Goal: Transaction & Acquisition: Purchase product/service

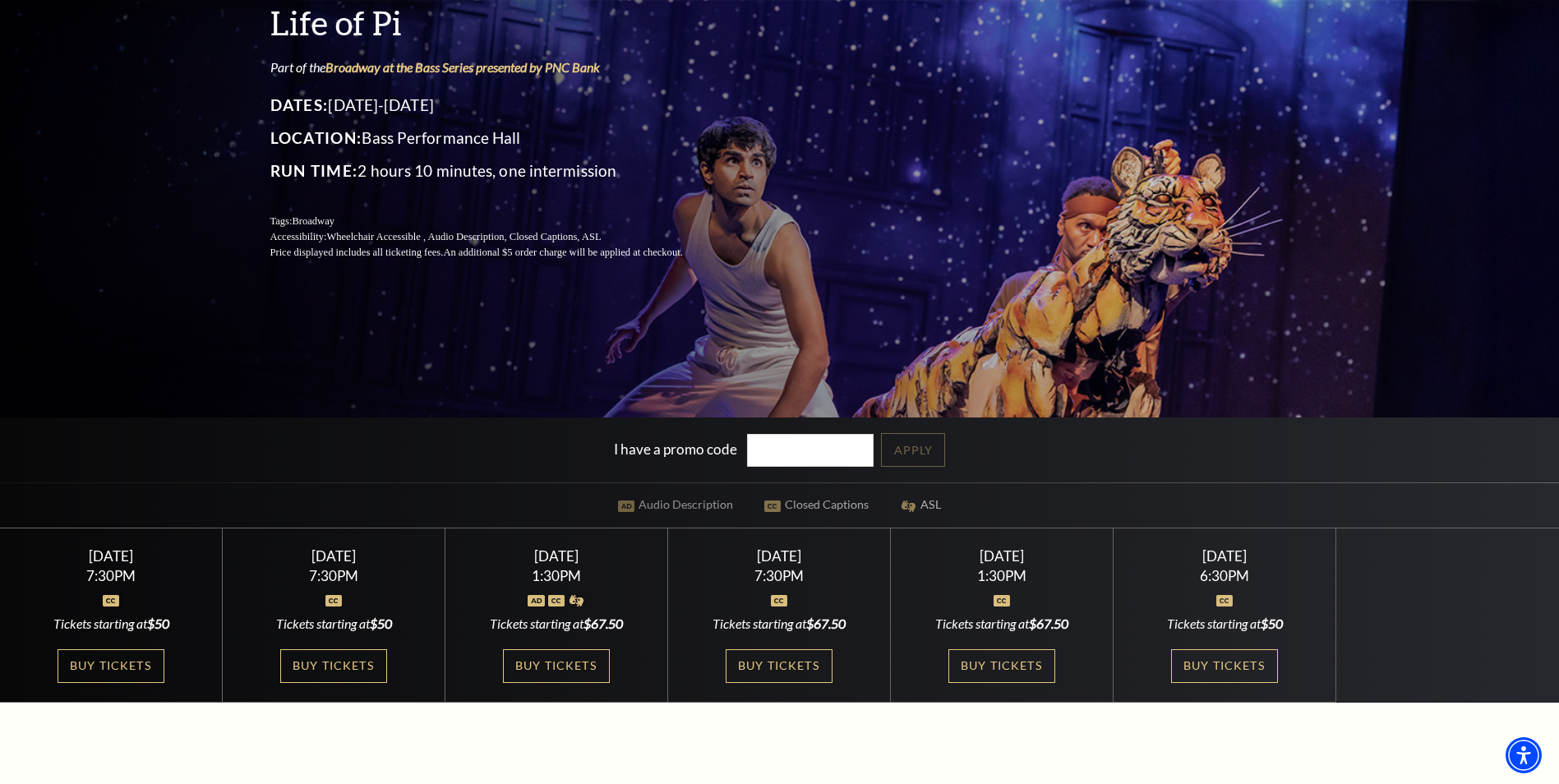
scroll to position [246, 0]
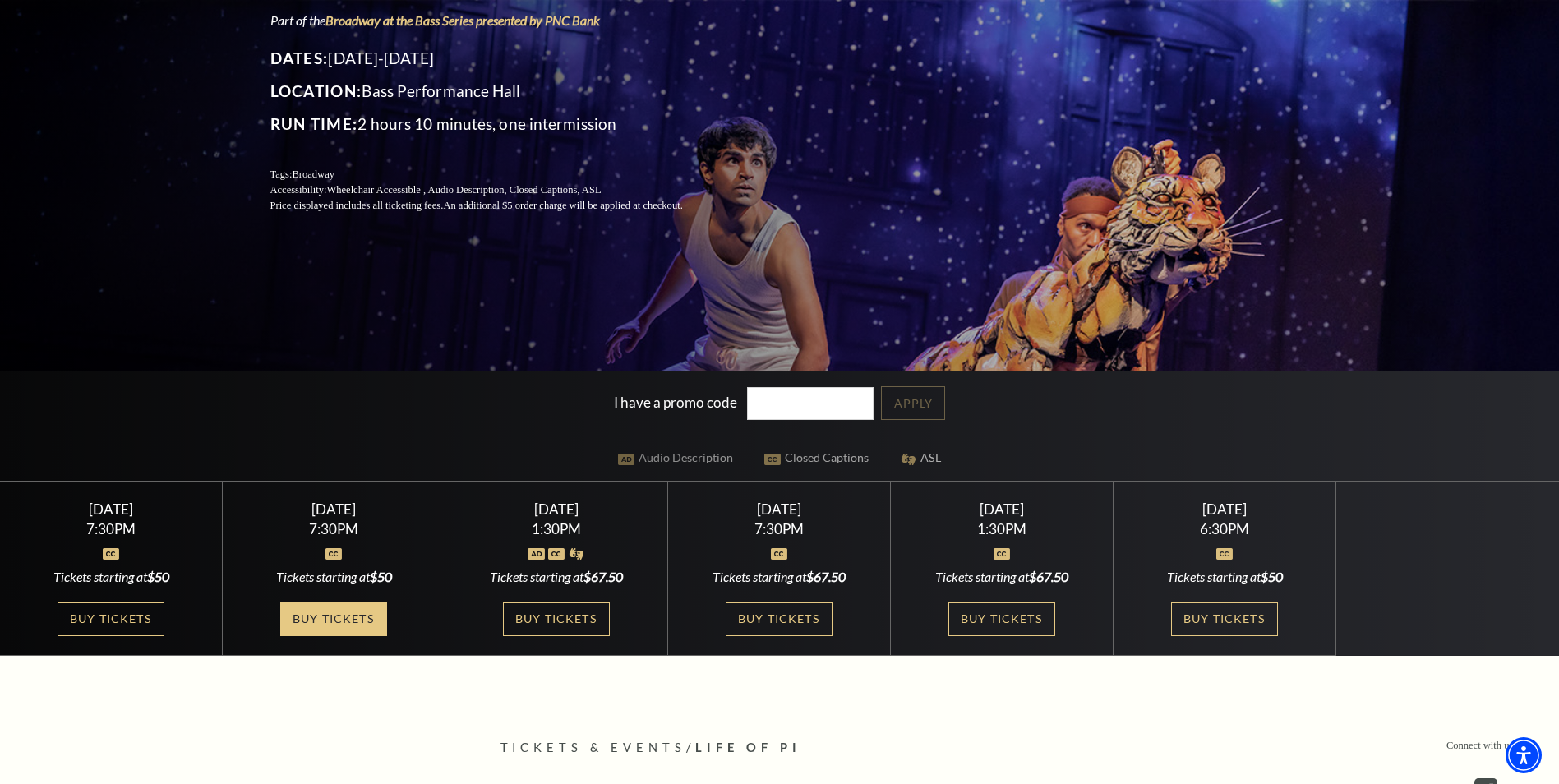
click at [318, 617] on link "Buy Tickets" at bounding box center [334, 618] width 106 height 33
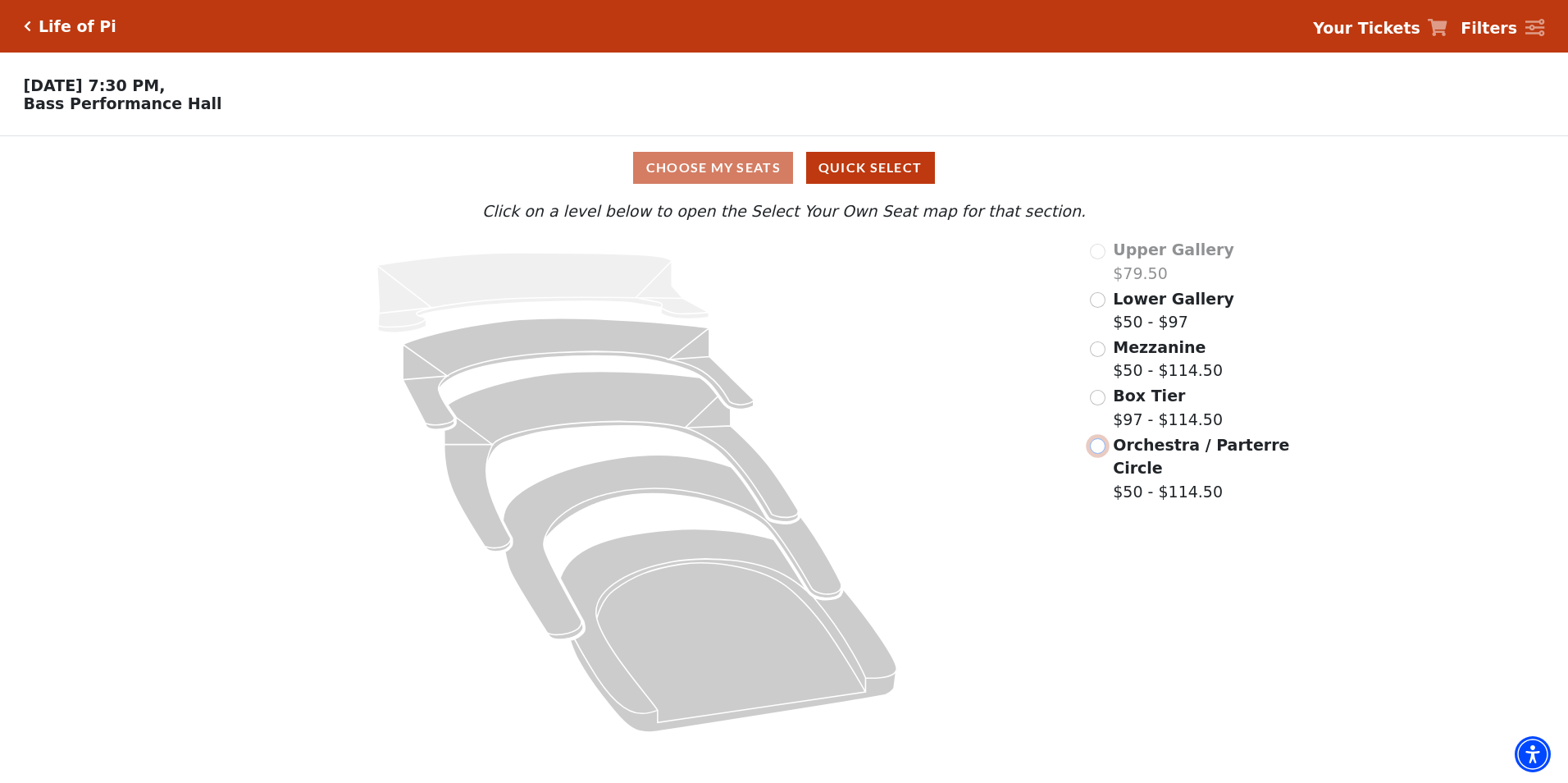
click at [1100, 454] on input "Orchestra / Parterre Circle$50 - $114.50\a" at bounding box center [1098, 445] width 15 height 15
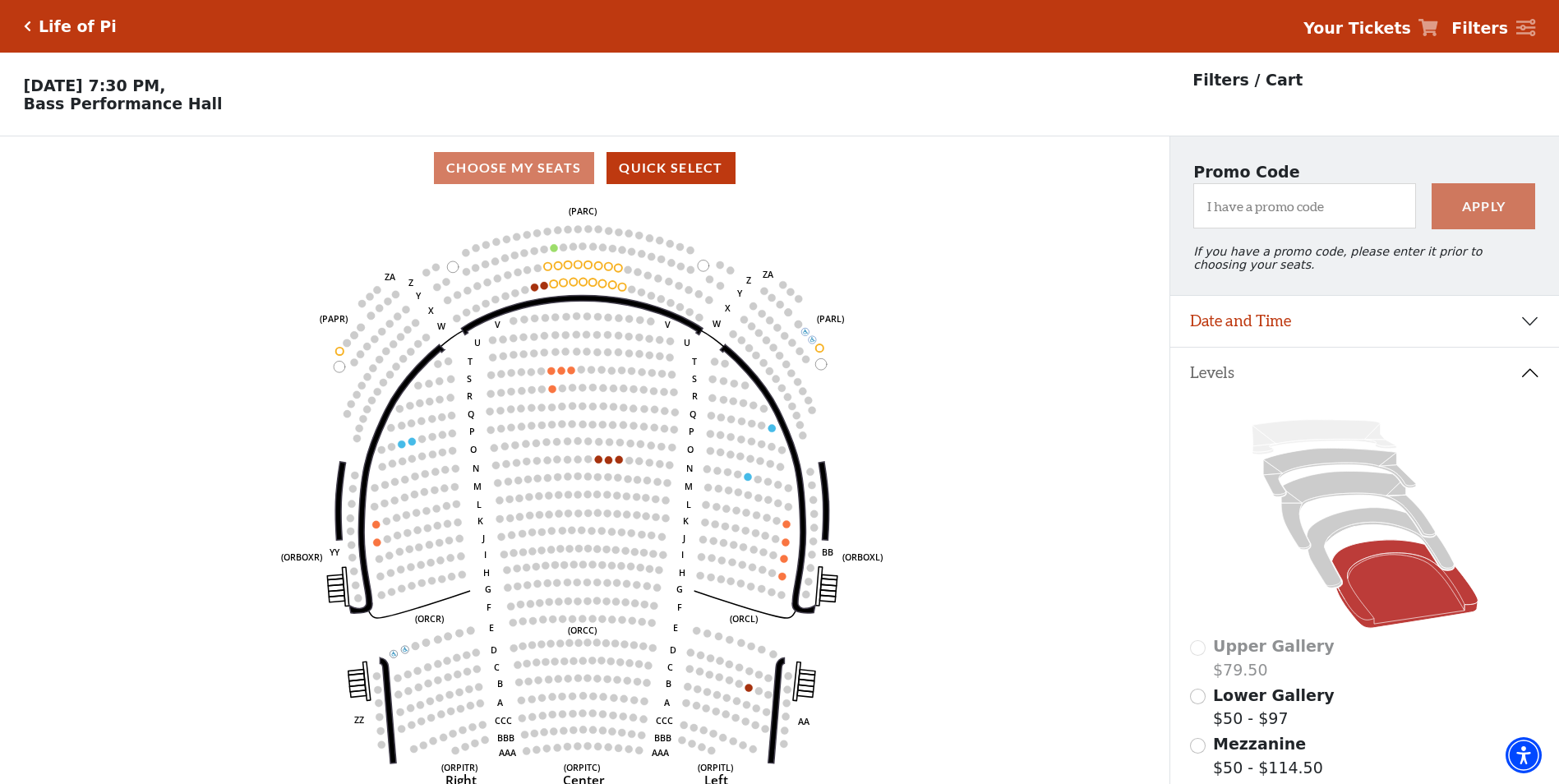
scroll to position [76, 0]
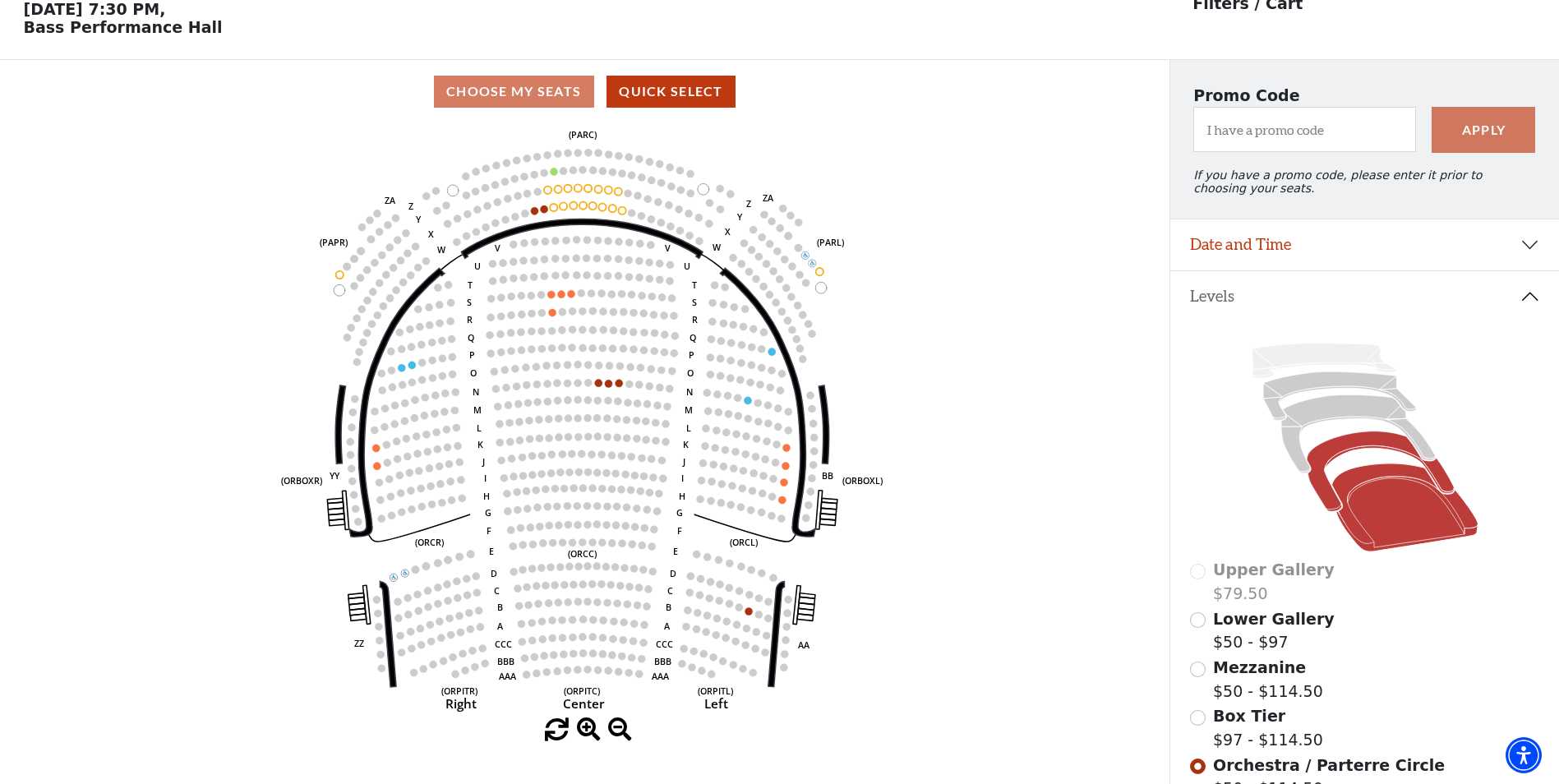
click at [1324, 503] on icon at bounding box center [1380, 472] width 147 height 81
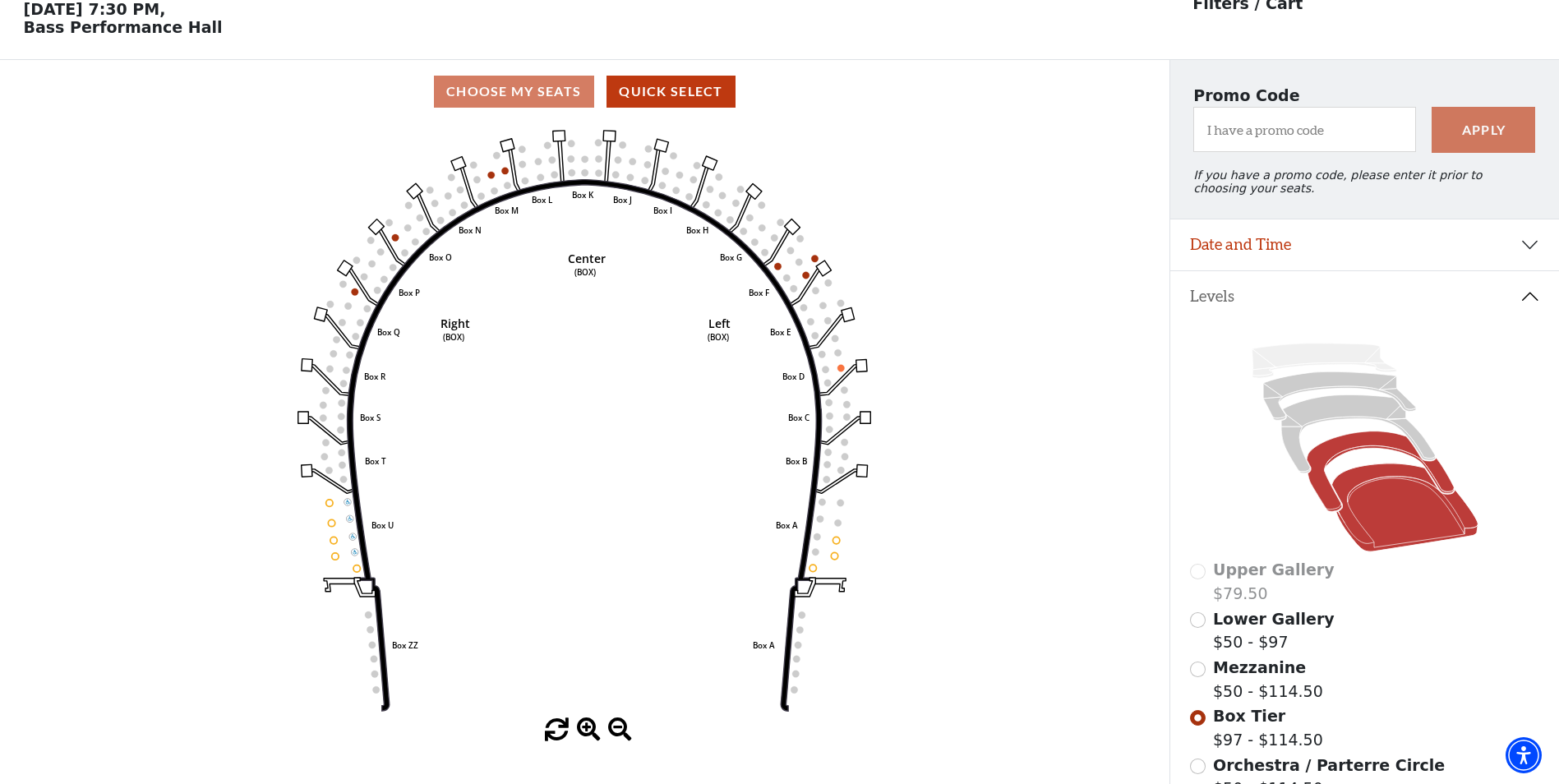
click at [1405, 504] on icon at bounding box center [1404, 507] width 146 height 87
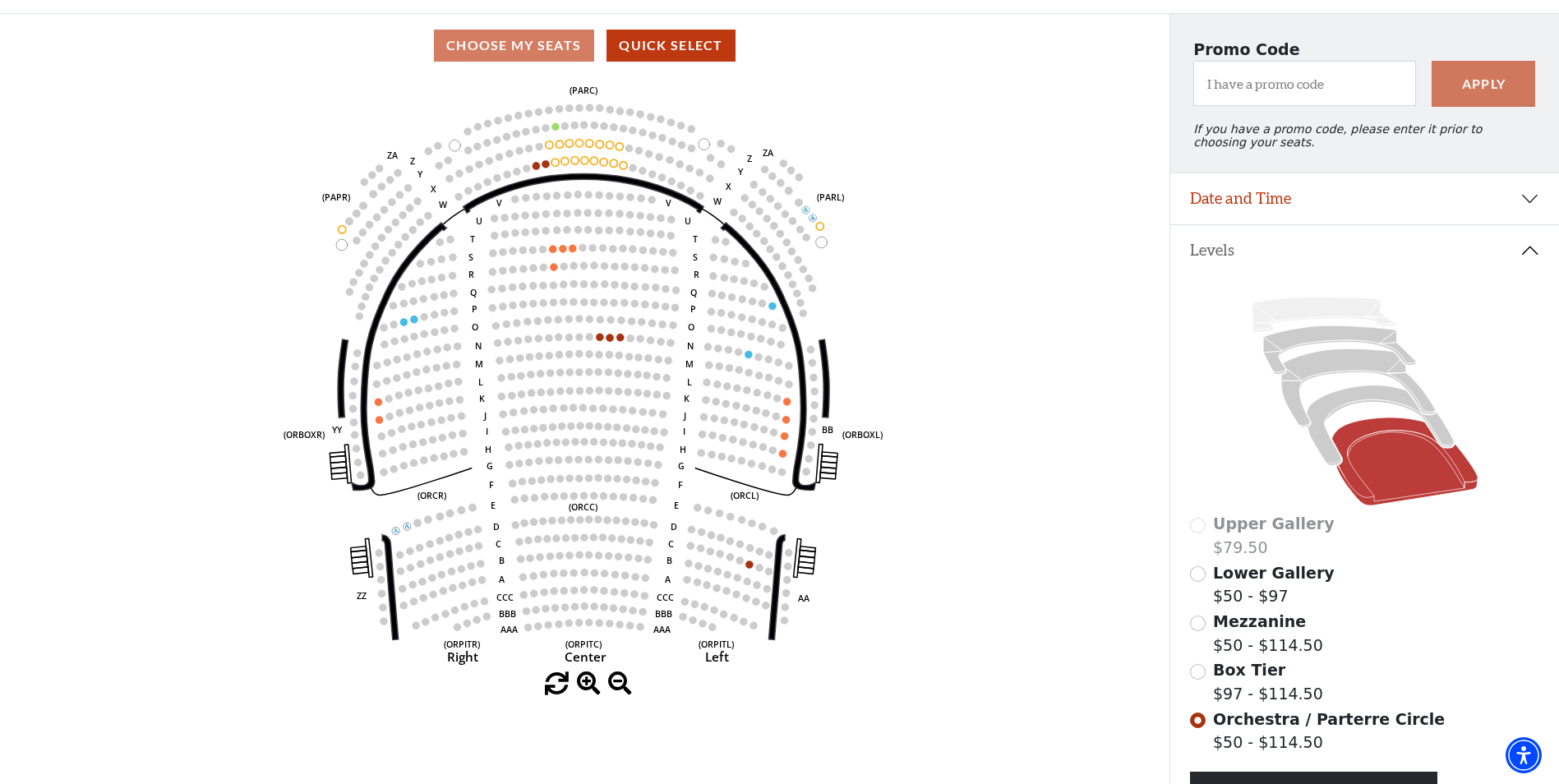
scroll to position [40, 0]
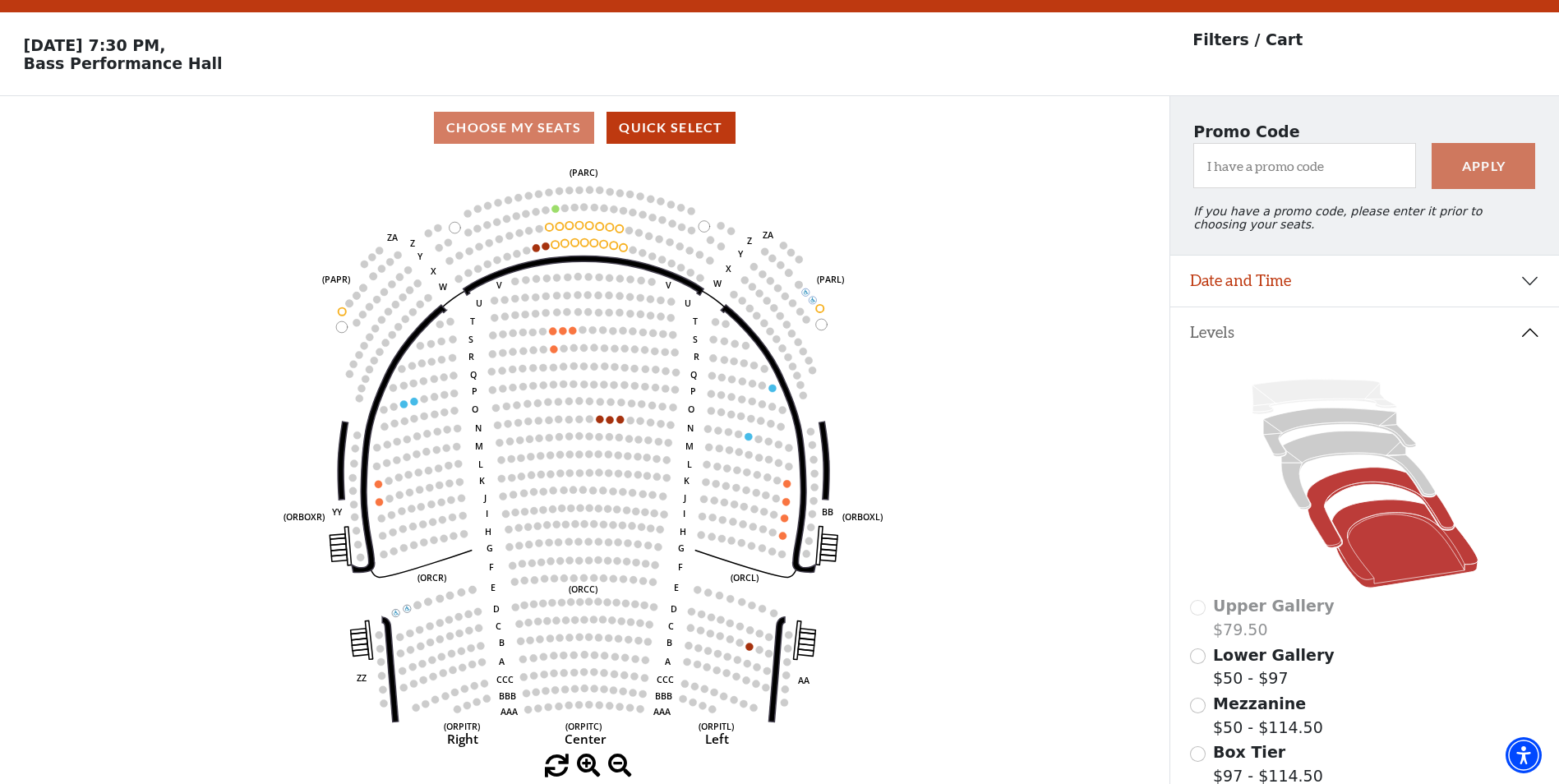
click at [1321, 512] on icon at bounding box center [1380, 508] width 147 height 81
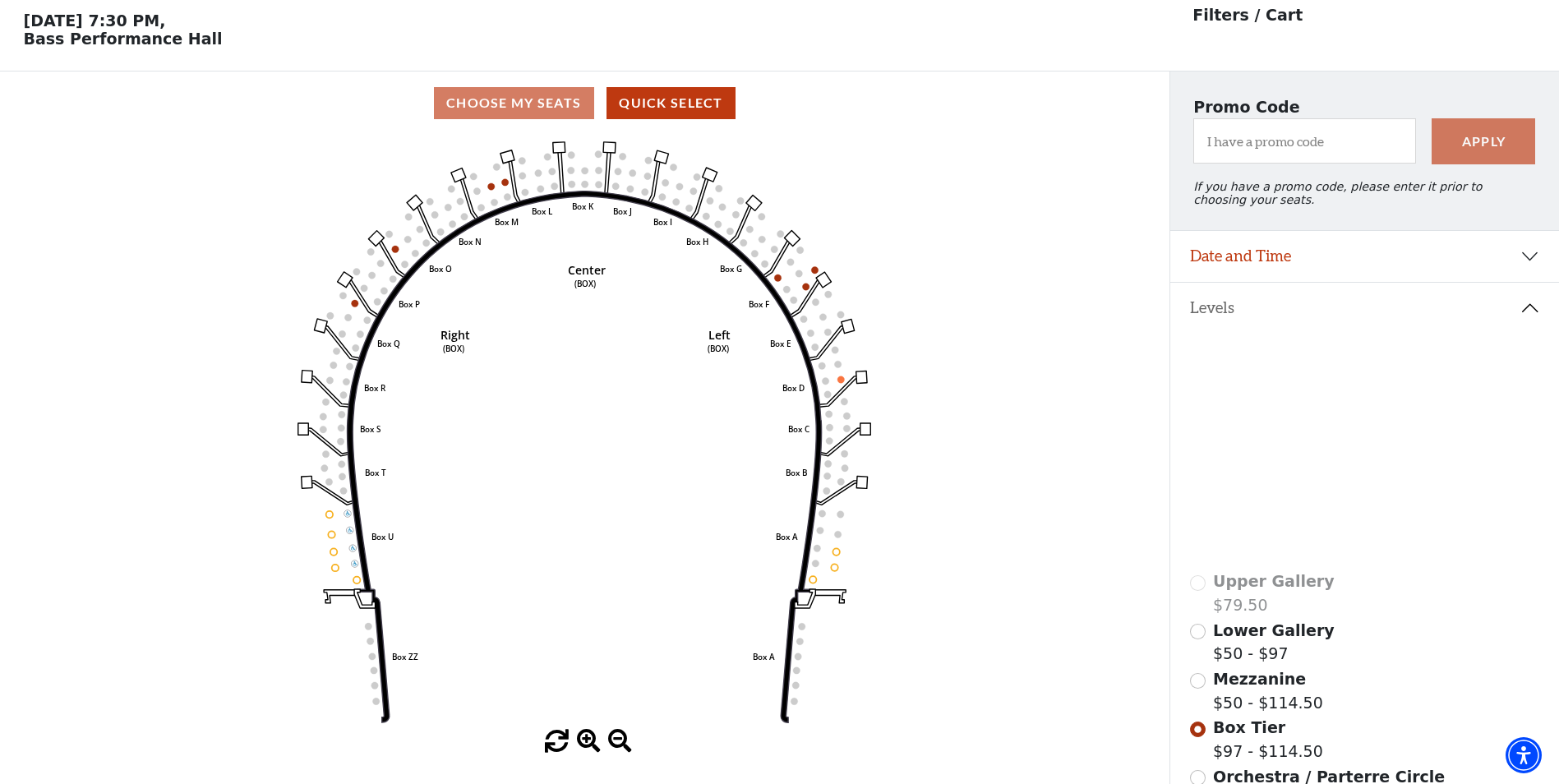
scroll to position [76, 0]
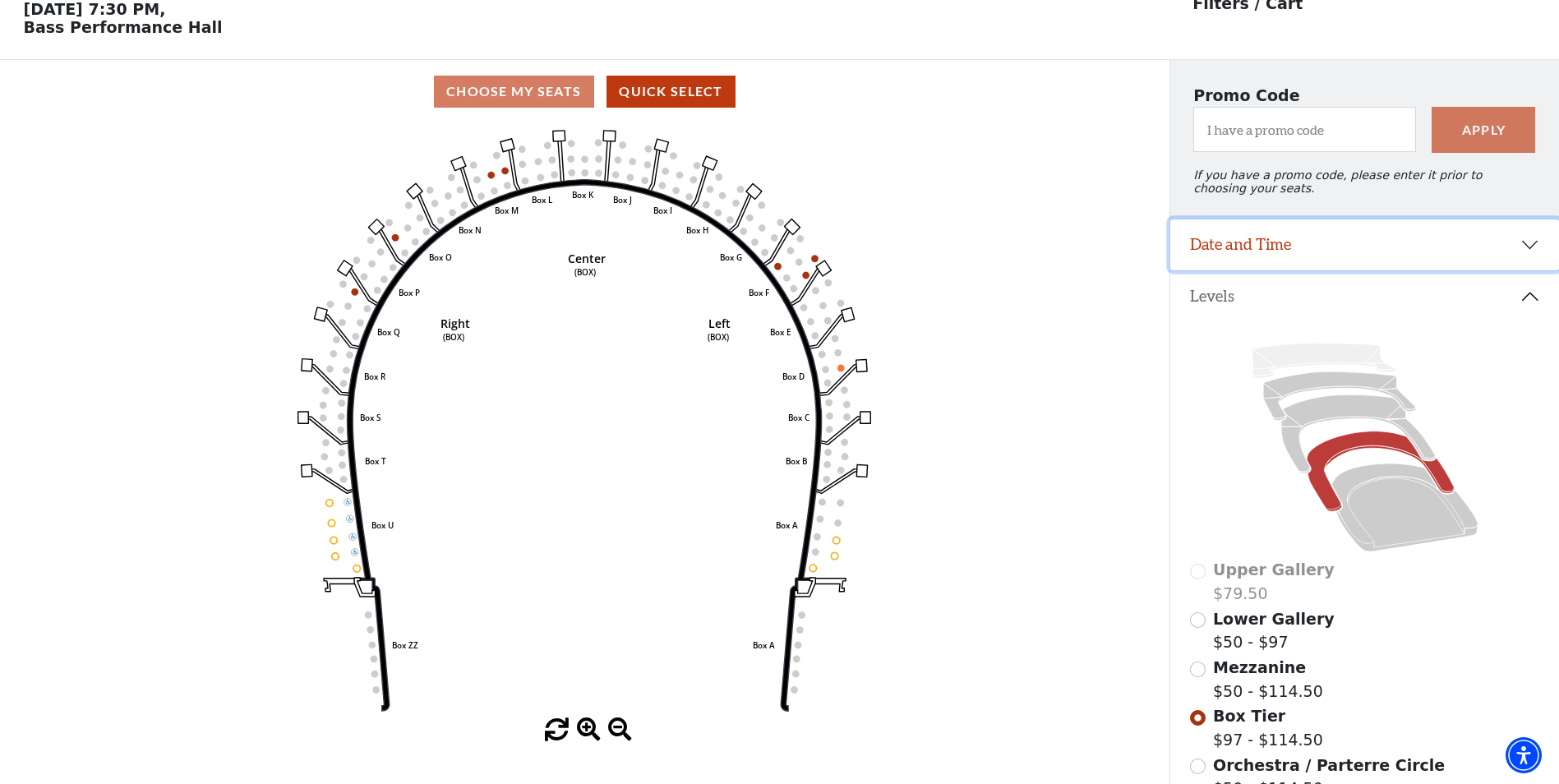
click at [1526, 252] on button "Date and Time" at bounding box center [1364, 244] width 389 height 51
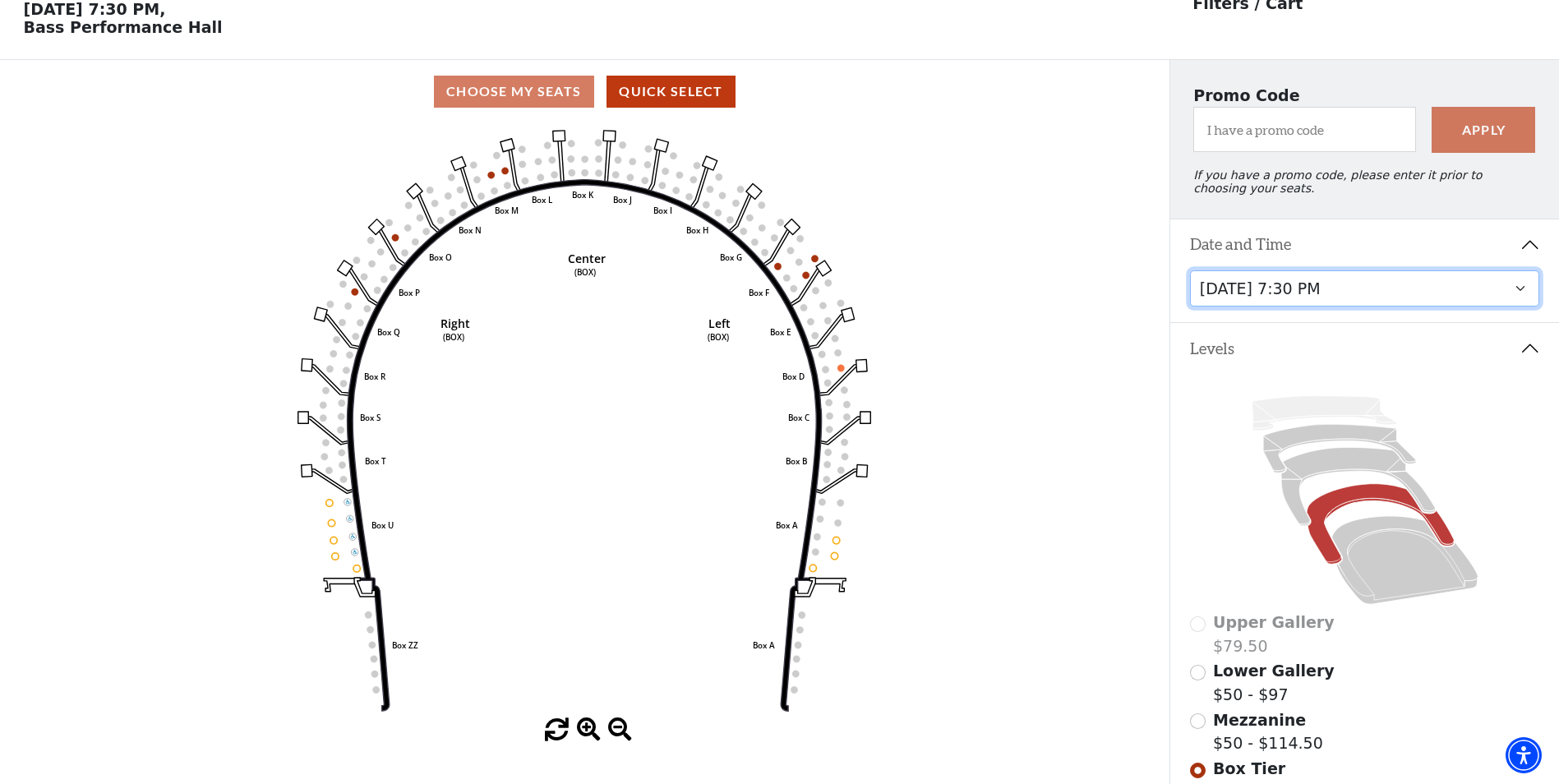
click at [1520, 298] on select "[DATE] 7:30 PM [DATE] 1:30 PM [DATE] 7:30 PM [DATE] 1:30 PM [DATE] 6:30 PM" at bounding box center [1365, 288] width 350 height 37
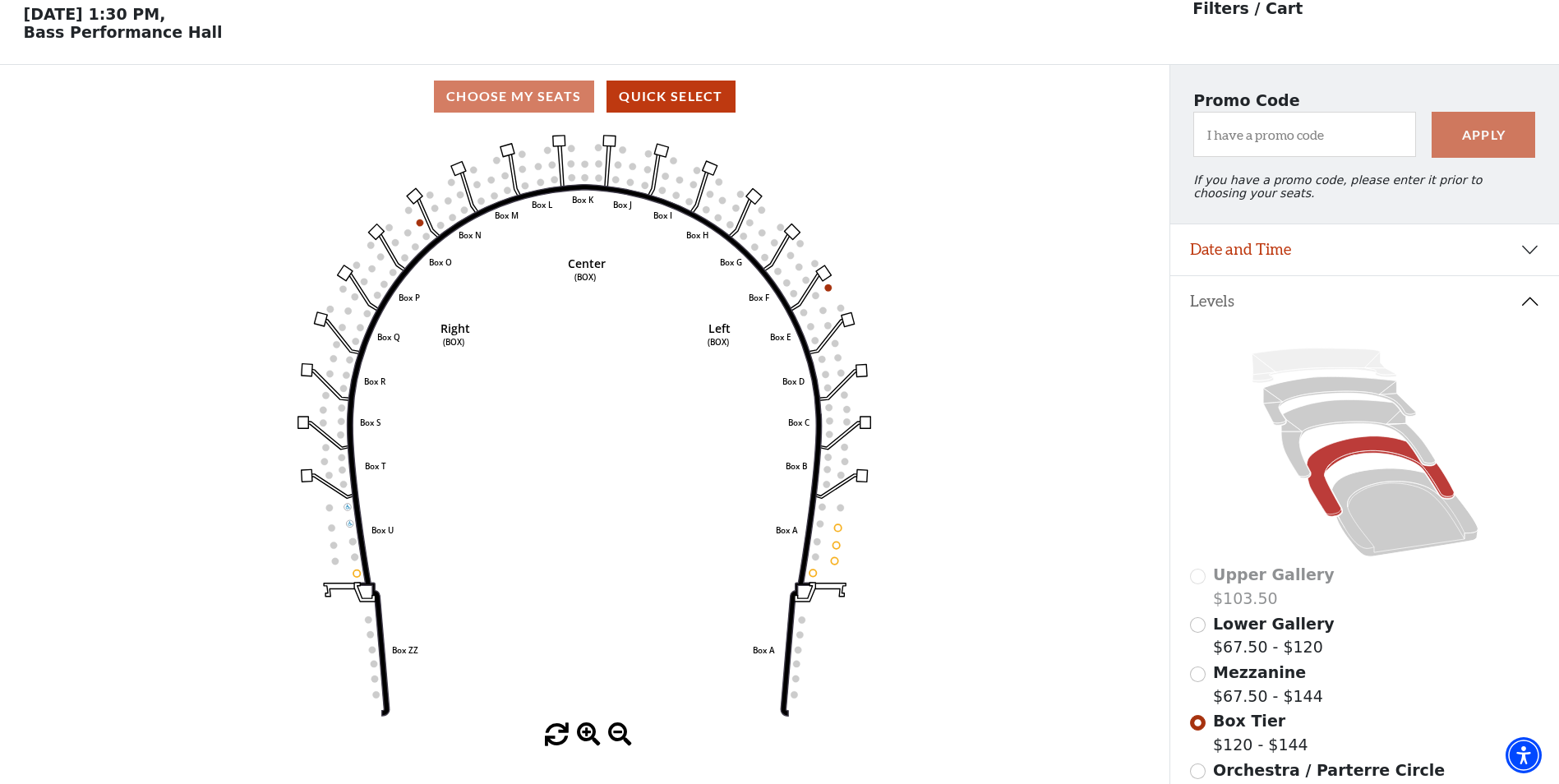
scroll to position [76, 0]
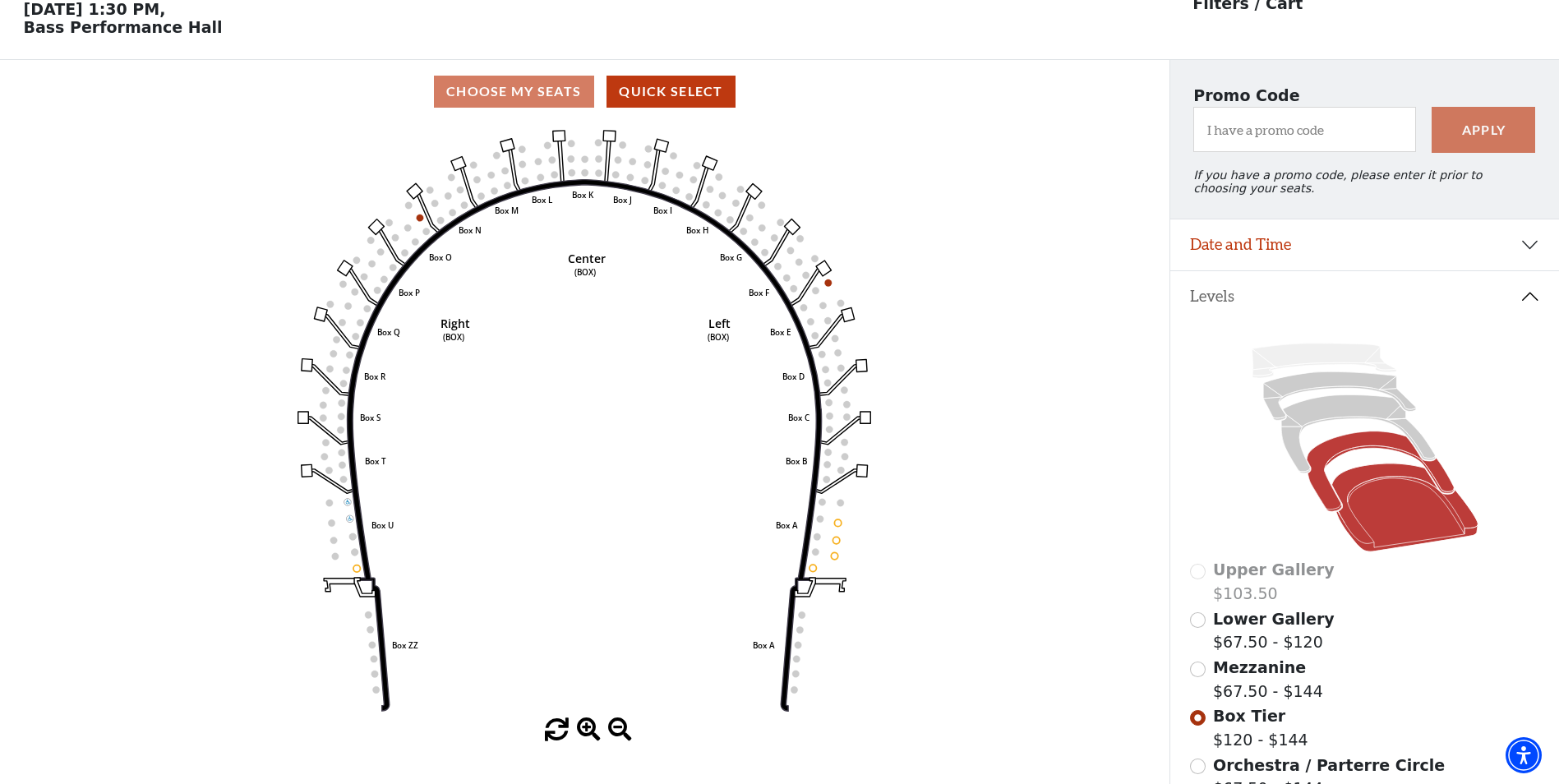
click at [1395, 528] on icon at bounding box center [1404, 507] width 146 height 87
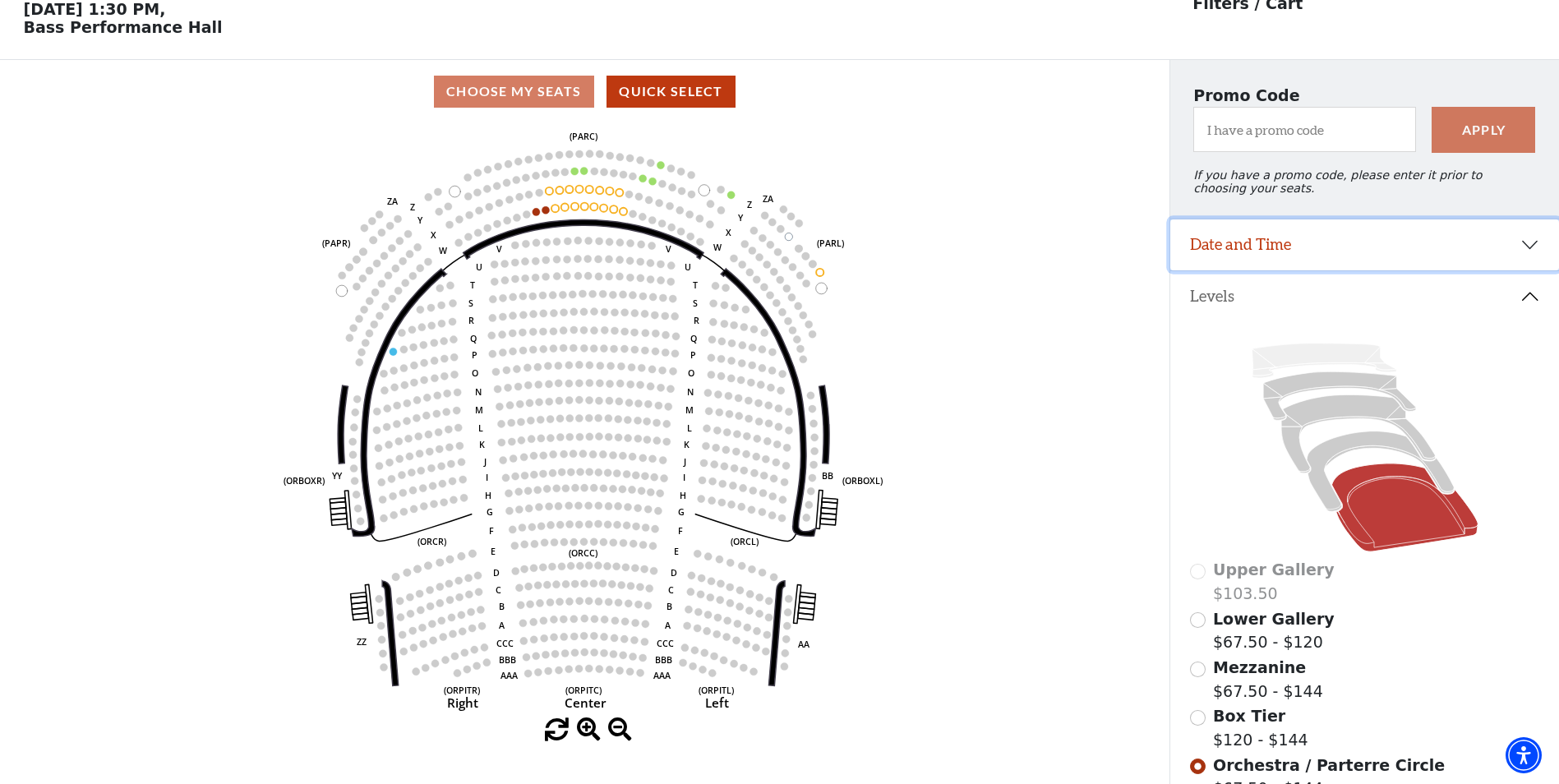
click at [1524, 253] on button "Date and Time" at bounding box center [1364, 244] width 389 height 51
